Goal: Complete application form

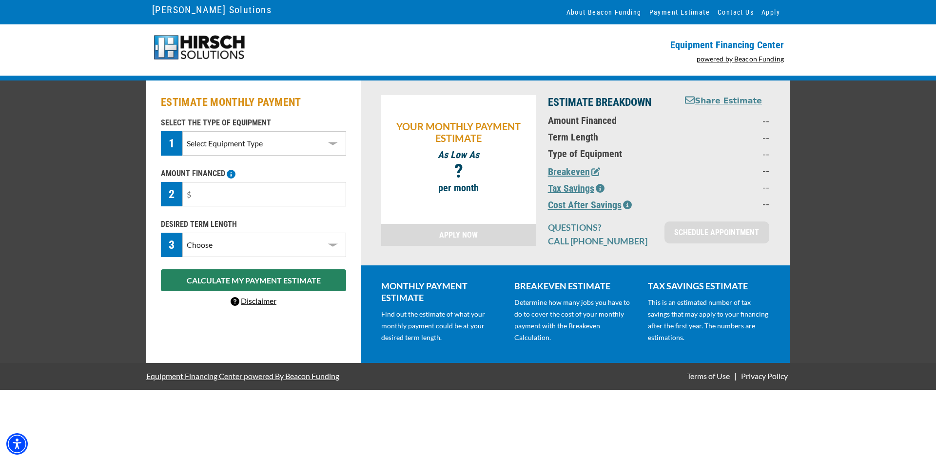
click at [289, 144] on select "Select Equipment Type DTG Printing Embroidery Screen Printing Software and Auto…" at bounding box center [264, 143] width 164 height 24
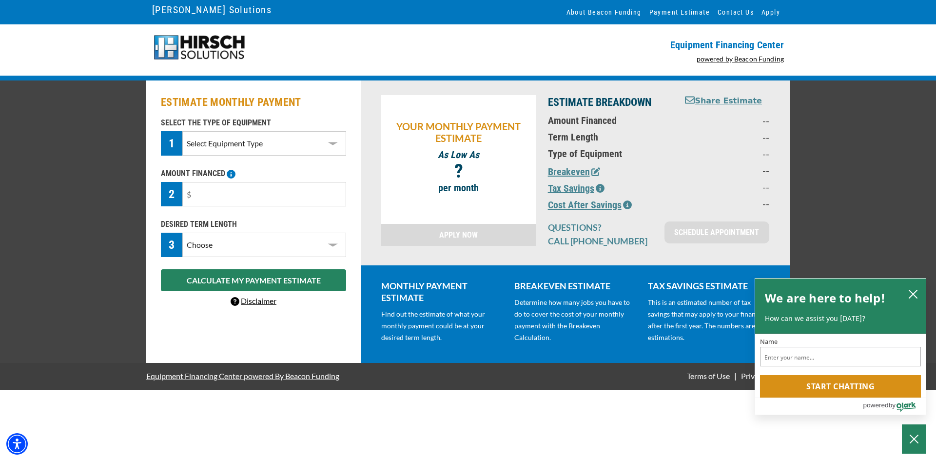
select select "1"
click at [182, 131] on select "Select Equipment Type DTG Printing Embroidery Screen Printing Software and Auto…" at bounding box center [264, 143] width 164 height 24
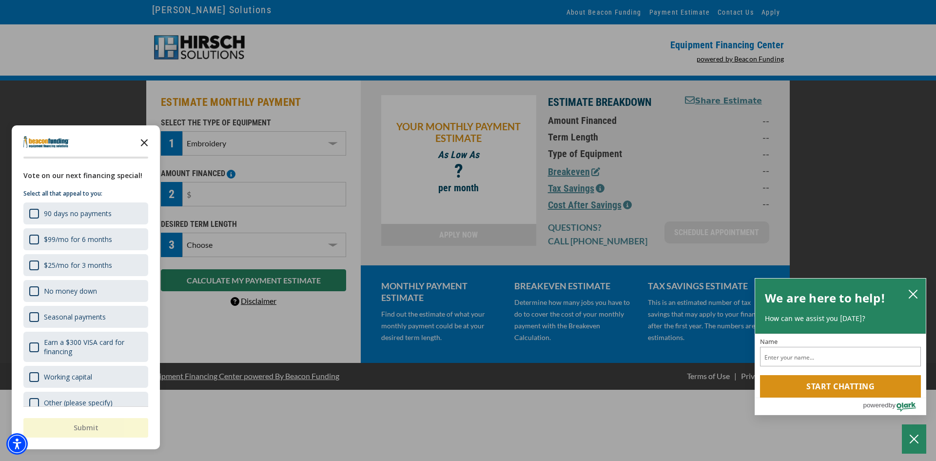
click at [141, 141] on icon "Close the survey" at bounding box center [145, 142] width 20 height 20
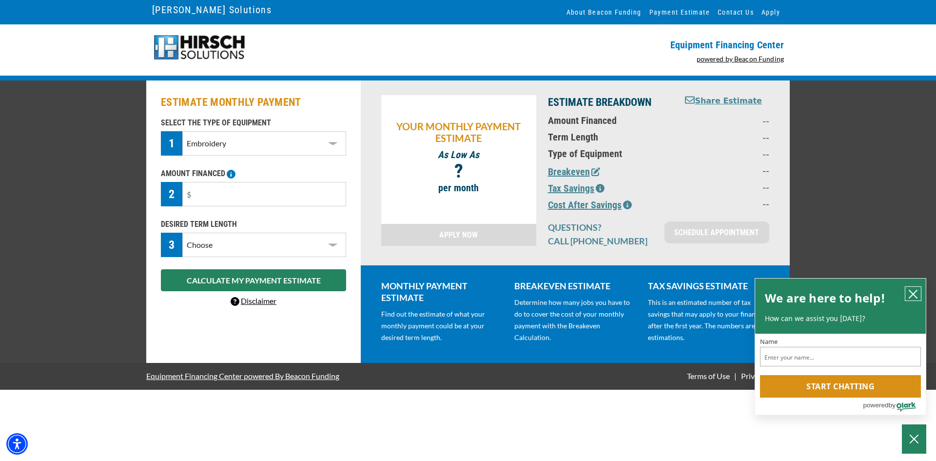
click at [909, 289] on icon "close chatbox" at bounding box center [913, 294] width 10 height 10
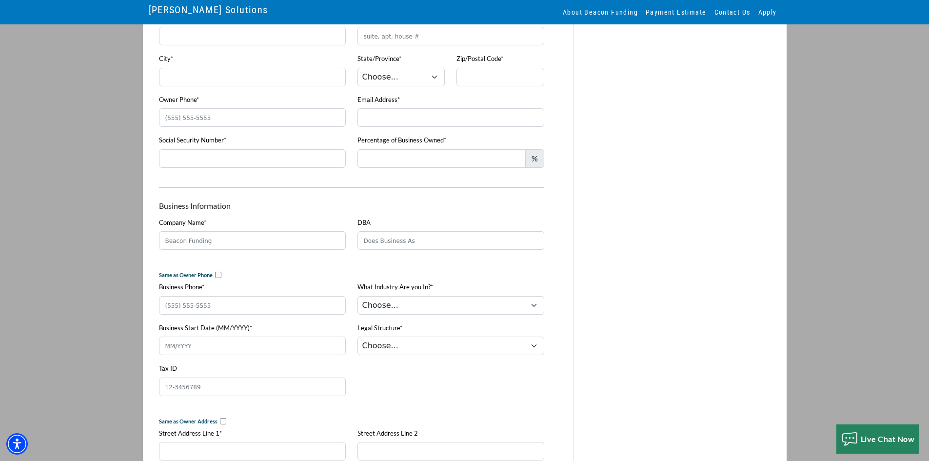
scroll to position [142, 0]
